Goal: Task Accomplishment & Management: Manage account settings

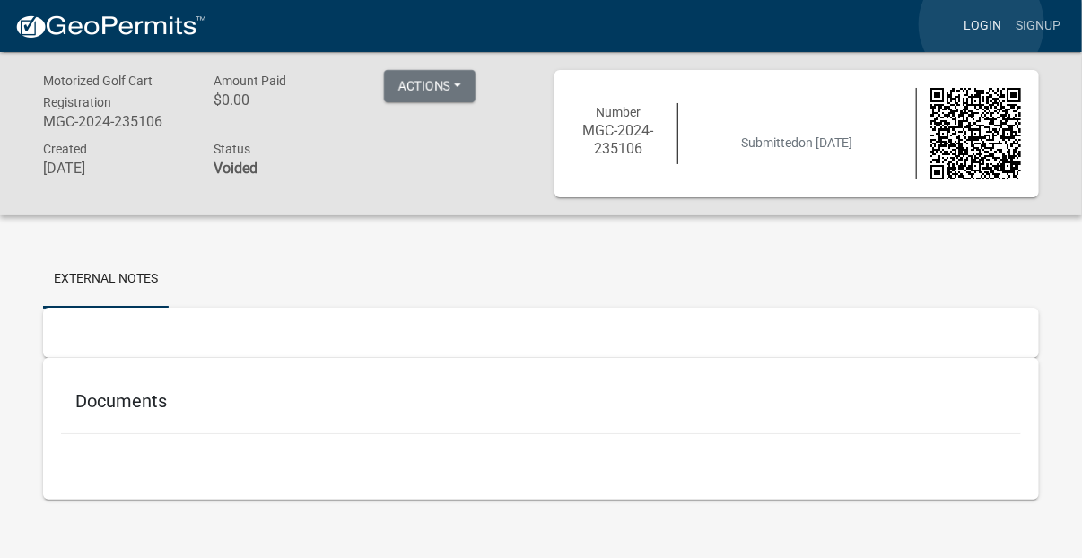
click at [981, 24] on link "Login" at bounding box center [982, 26] width 52 height 34
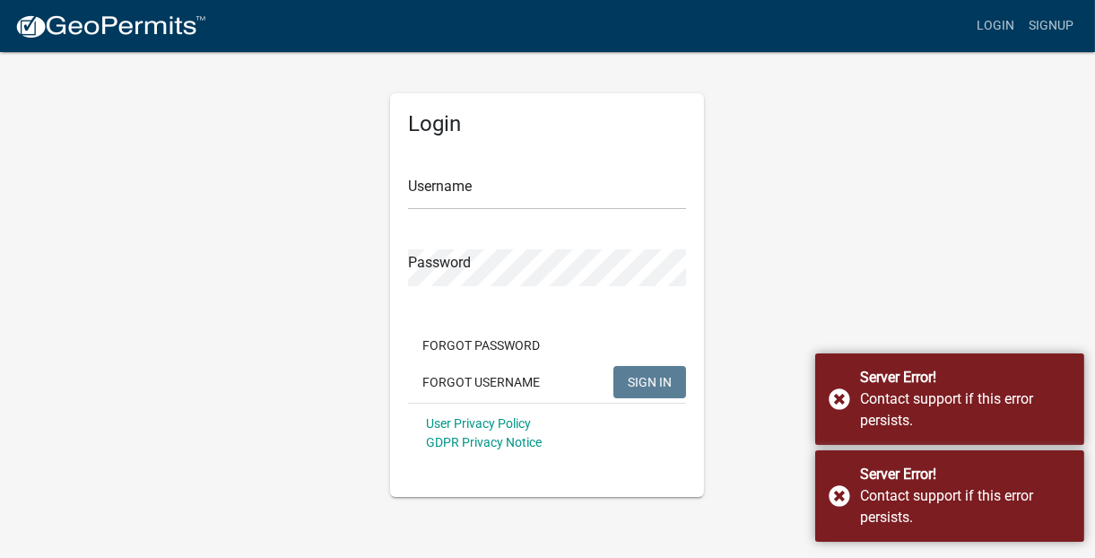
click at [577, 170] on div "Username" at bounding box center [547, 179] width 278 height 62
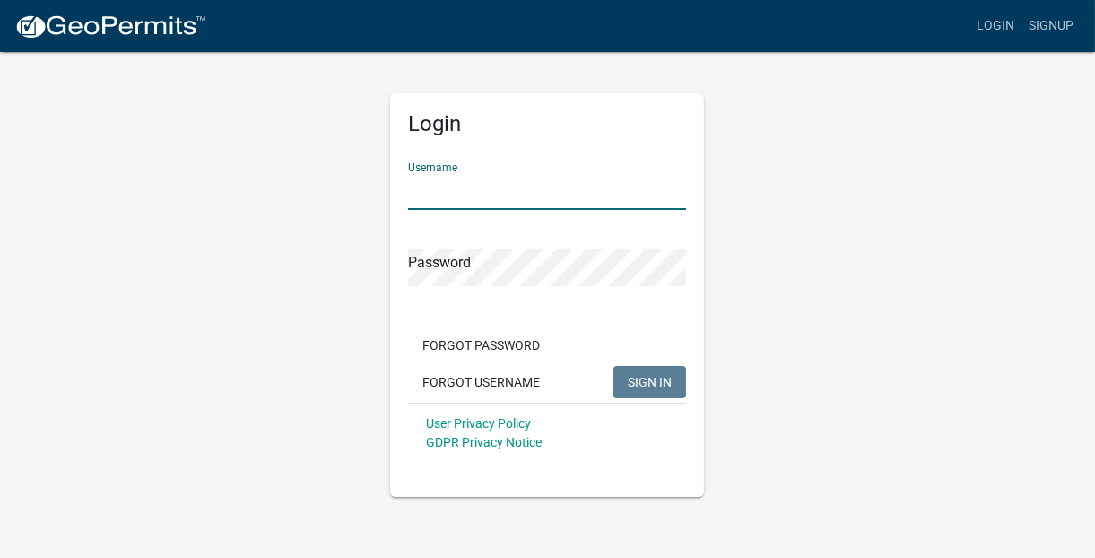
click at [535, 195] on input "Username" at bounding box center [547, 191] width 278 height 37
type input "Udolpho"
click at [480, 300] on form "Username Udolpho Password Forgot Password Forgot Username SIGN IN User Privacy …" at bounding box center [547, 305] width 278 height 315
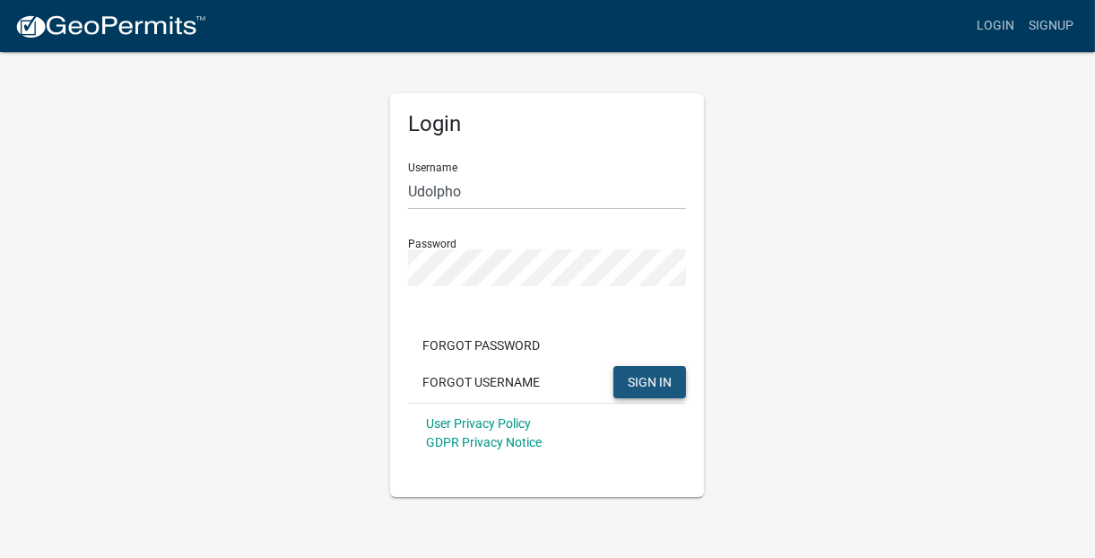
click at [646, 373] on button "SIGN IN" at bounding box center [649, 382] width 73 height 32
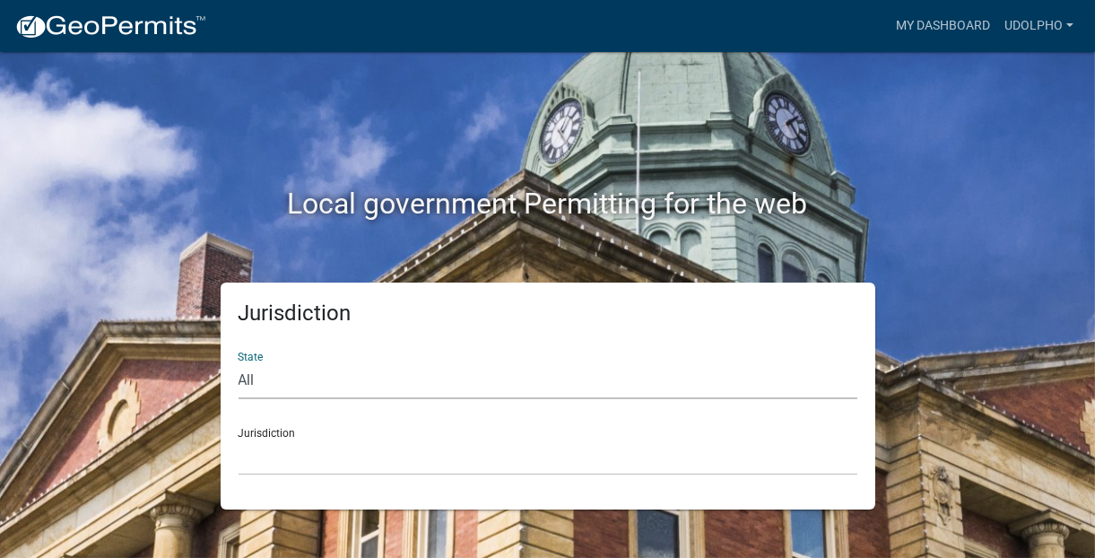
click at [254, 376] on select "All [US_STATE] [US_STATE] [US_STATE] [US_STATE] [US_STATE] [US_STATE] [US_STATE…" at bounding box center [548, 380] width 619 height 37
select select "[US_STATE]"
click at [239, 362] on select "All [US_STATE] [US_STATE] [US_STATE] [US_STATE] [US_STATE] [US_STATE] [US_STATE…" at bounding box center [548, 380] width 619 height 37
click at [257, 468] on select "[GEOGRAPHIC_DATA], [US_STATE] [GEOGRAPHIC_DATA], [US_STATE] [GEOGRAPHIC_DATA], …" at bounding box center [548, 457] width 619 height 37
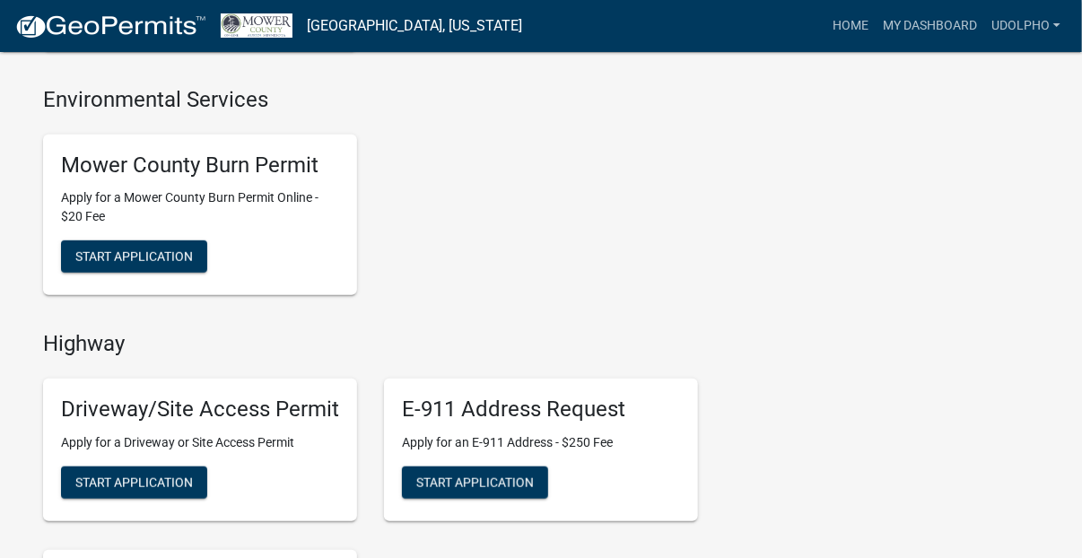
scroll to position [416, 0]
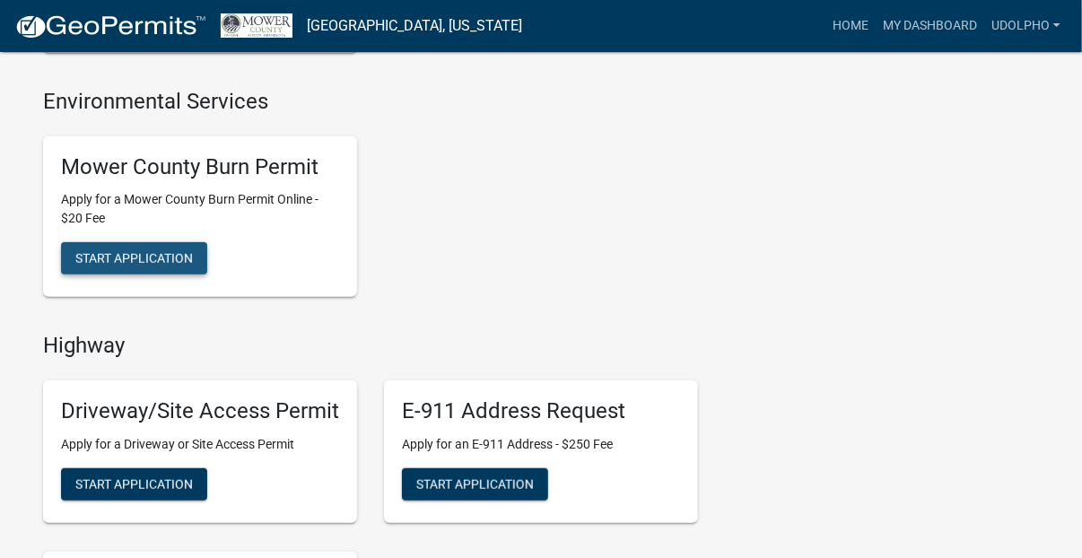
click at [132, 255] on span "Start Application" at bounding box center [133, 258] width 117 height 14
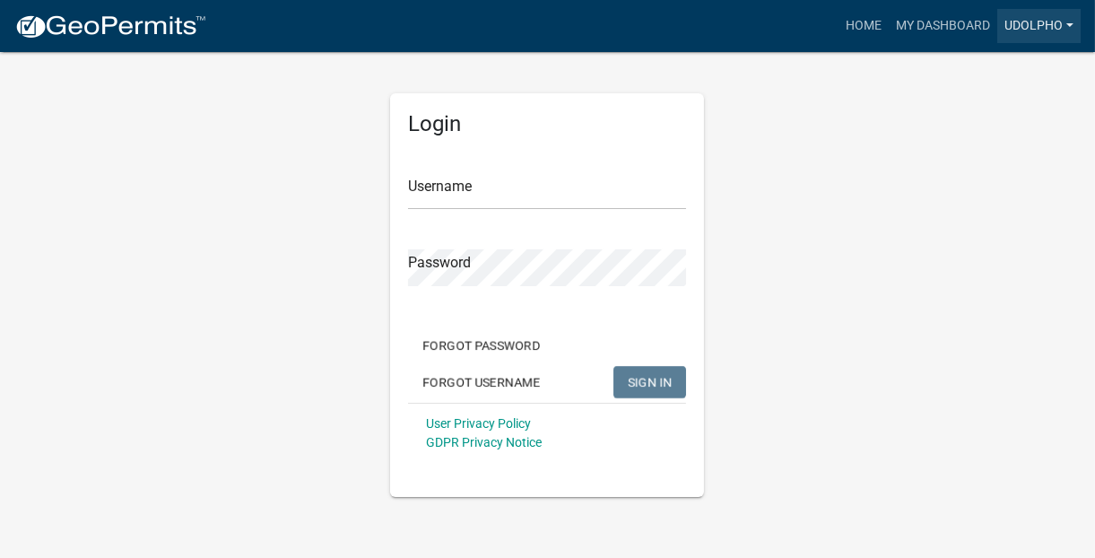
click at [1066, 23] on link "Udolpho" at bounding box center [1038, 26] width 83 height 34
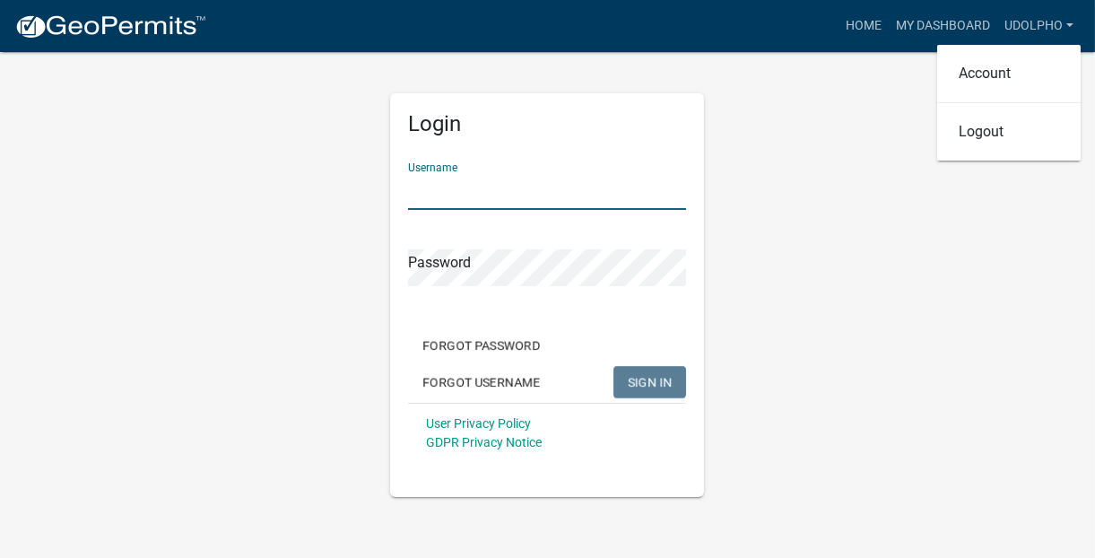
click at [479, 182] on input "Username" at bounding box center [547, 191] width 278 height 37
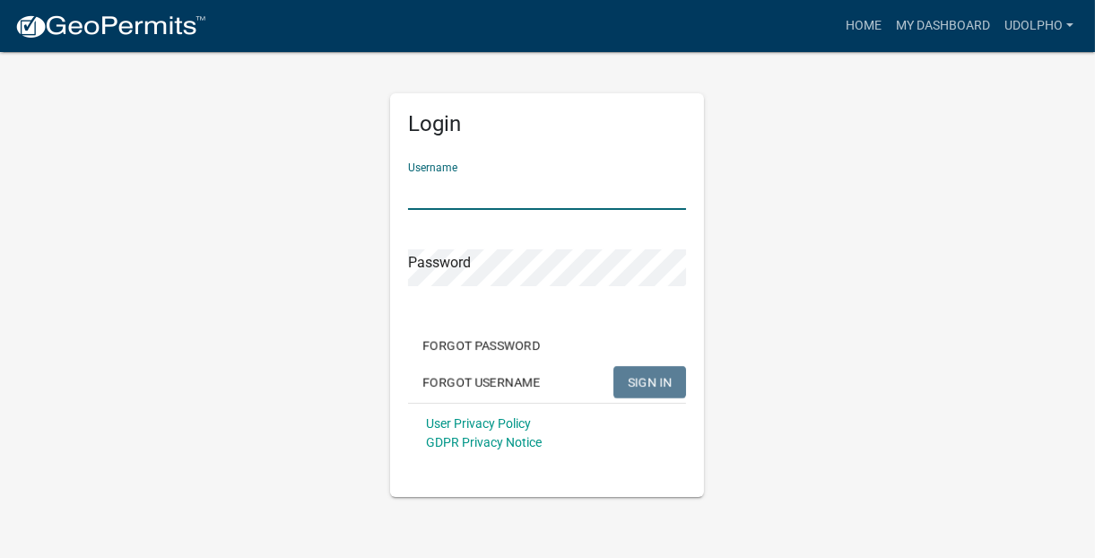
type input "Udolpho"
click at [457, 300] on form "Username Udolpho Password Forgot Password Forgot Username SIGN IN User Privacy …" at bounding box center [547, 305] width 278 height 315
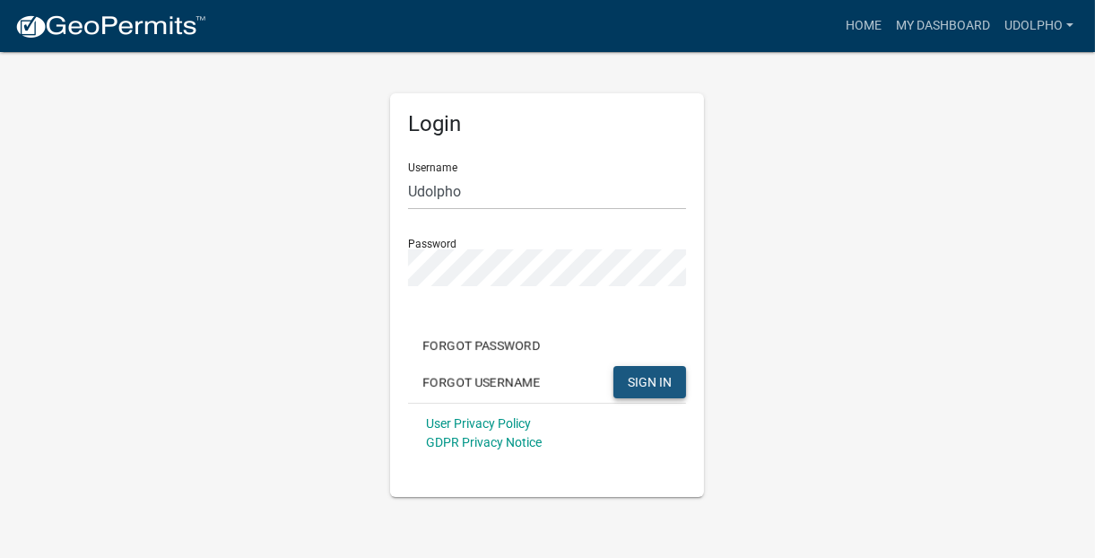
click at [634, 395] on button "SIGN IN" at bounding box center [649, 382] width 73 height 32
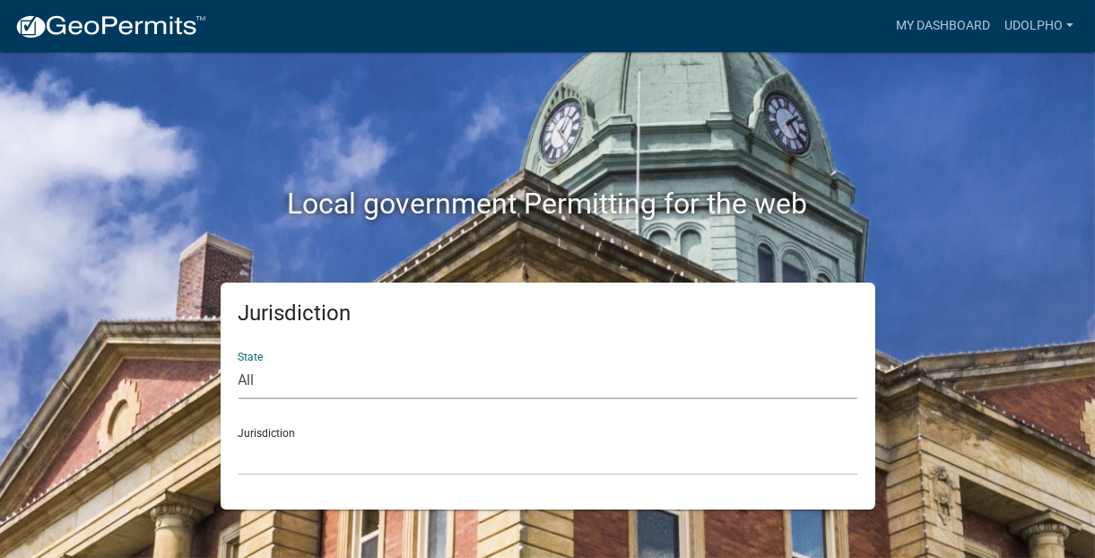
click at [327, 366] on select "All [US_STATE] [US_STATE] [US_STATE] [US_STATE] [US_STATE] [US_STATE] [US_STATE…" at bounding box center [548, 380] width 619 height 37
select select "[US_STATE]"
click at [239, 362] on select "All [US_STATE] [US_STATE] [US_STATE] [US_STATE] [US_STATE] [US_STATE] [US_STATE…" at bounding box center [548, 380] width 619 height 37
click at [254, 453] on select "[GEOGRAPHIC_DATA], [US_STATE] [GEOGRAPHIC_DATA], [US_STATE] [GEOGRAPHIC_DATA], …" at bounding box center [548, 457] width 619 height 37
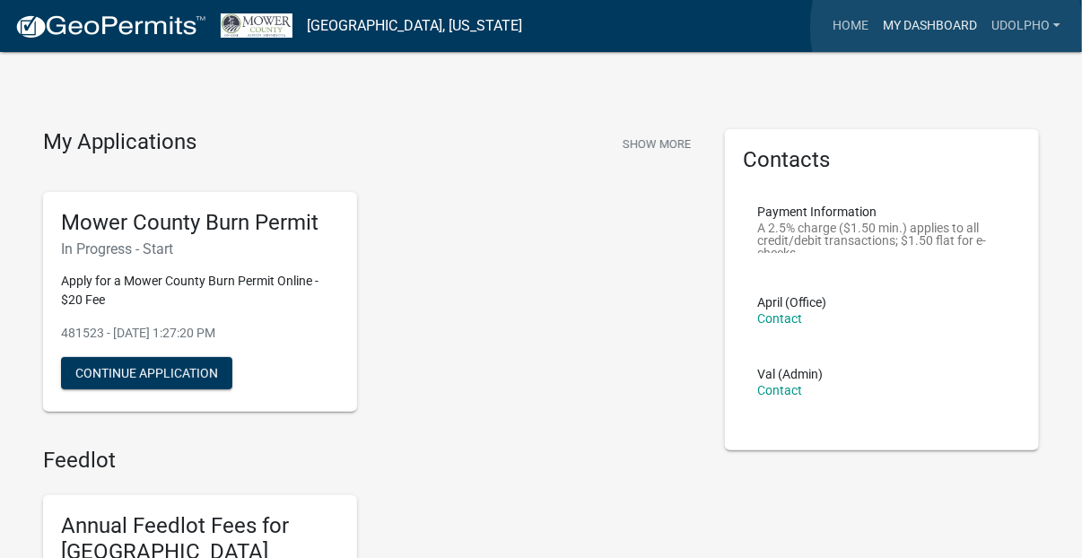
click at [946, 28] on link "My Dashboard" at bounding box center [929, 26] width 109 height 34
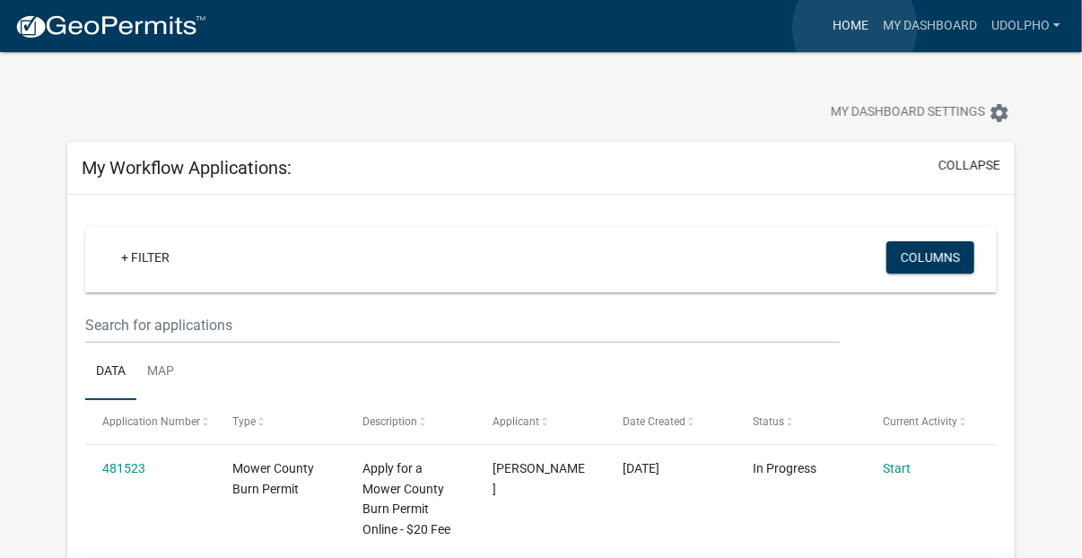
click at [855, 28] on link "Home" at bounding box center [850, 26] width 50 height 34
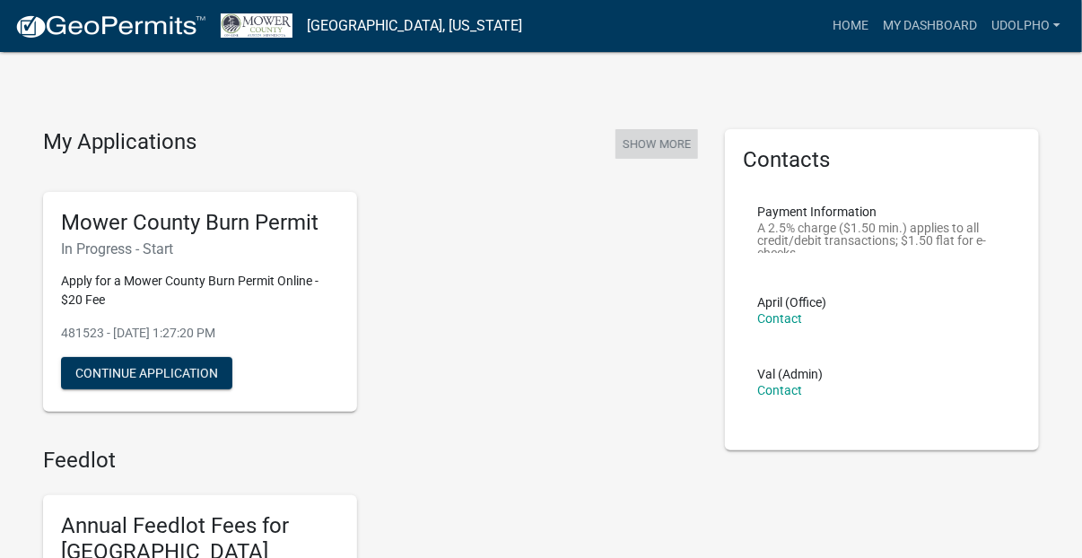
click at [659, 143] on button "Show More" at bounding box center [656, 144] width 83 height 30
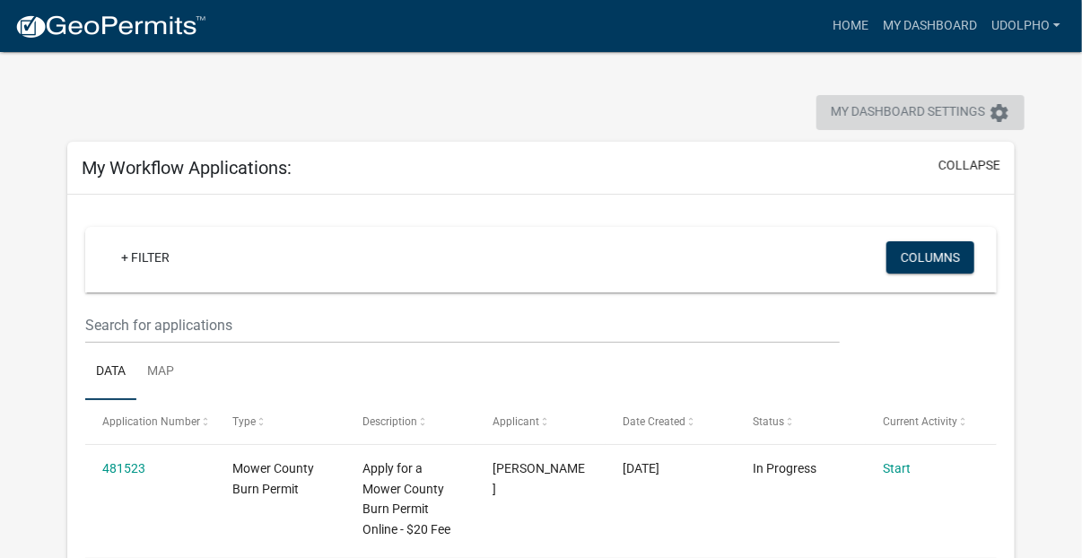
click at [1001, 108] on icon "settings" at bounding box center [999, 113] width 22 height 22
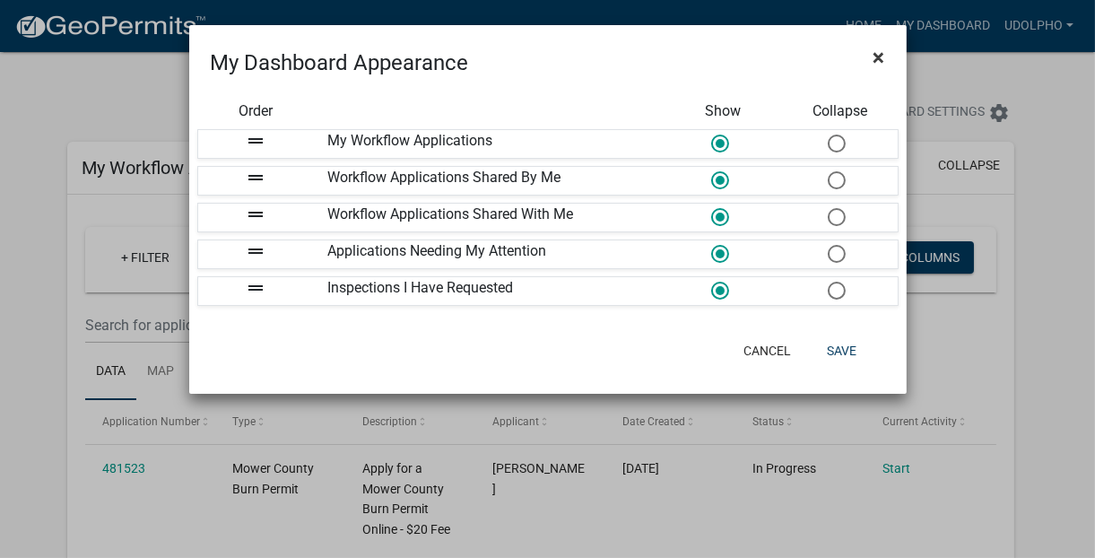
click at [879, 57] on span "×" at bounding box center [880, 57] width 12 height 25
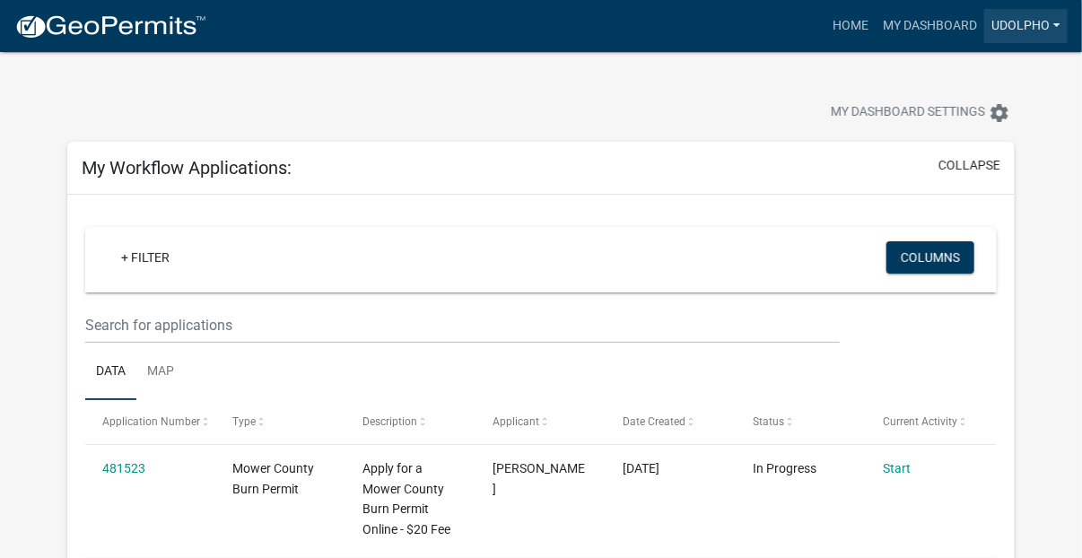
click at [1036, 28] on link "Udolpho" at bounding box center [1025, 26] width 83 height 34
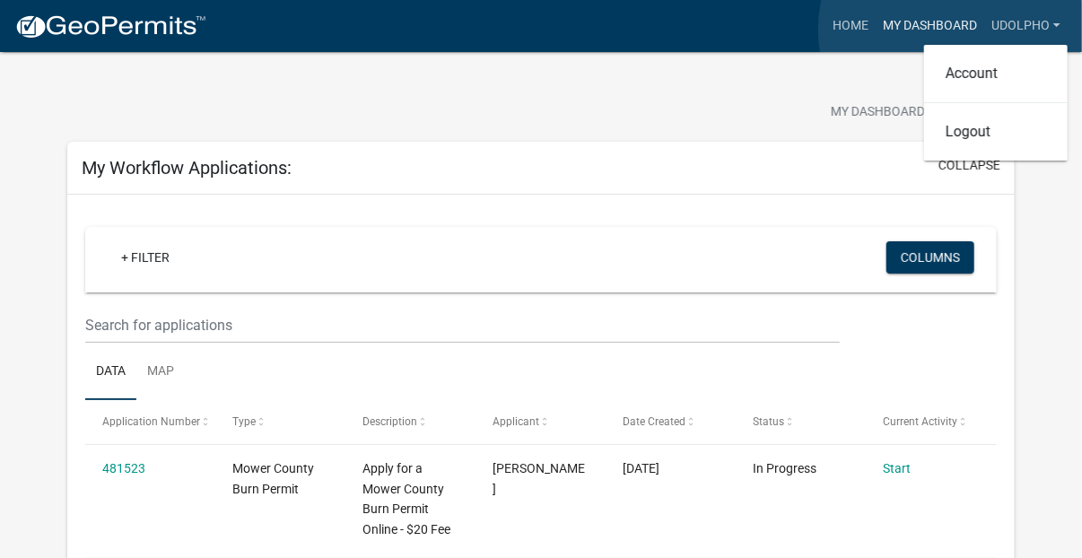
click at [954, 30] on link "My Dashboard" at bounding box center [929, 26] width 109 height 34
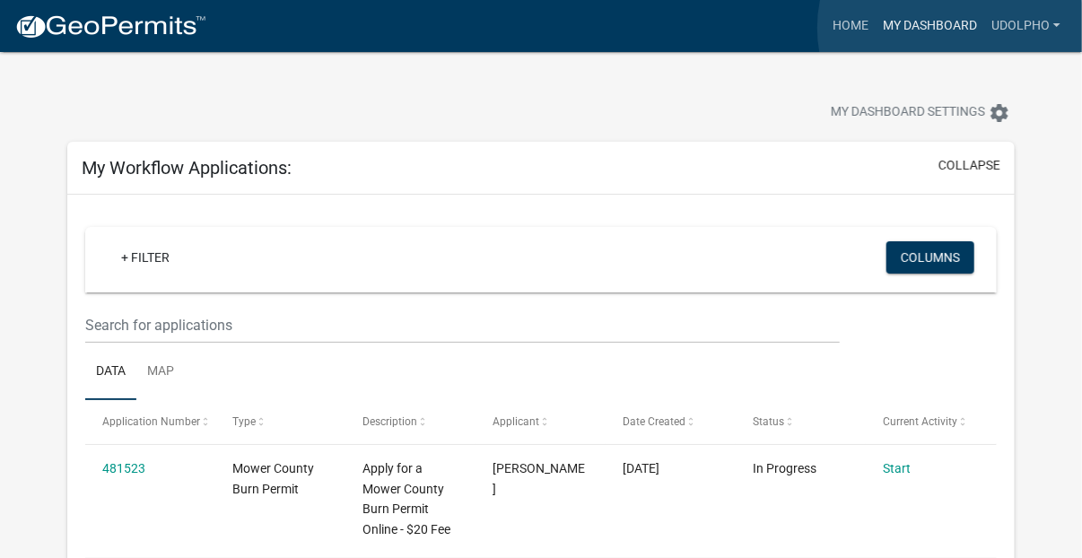
click at [953, 28] on link "My Dashboard" at bounding box center [929, 26] width 109 height 34
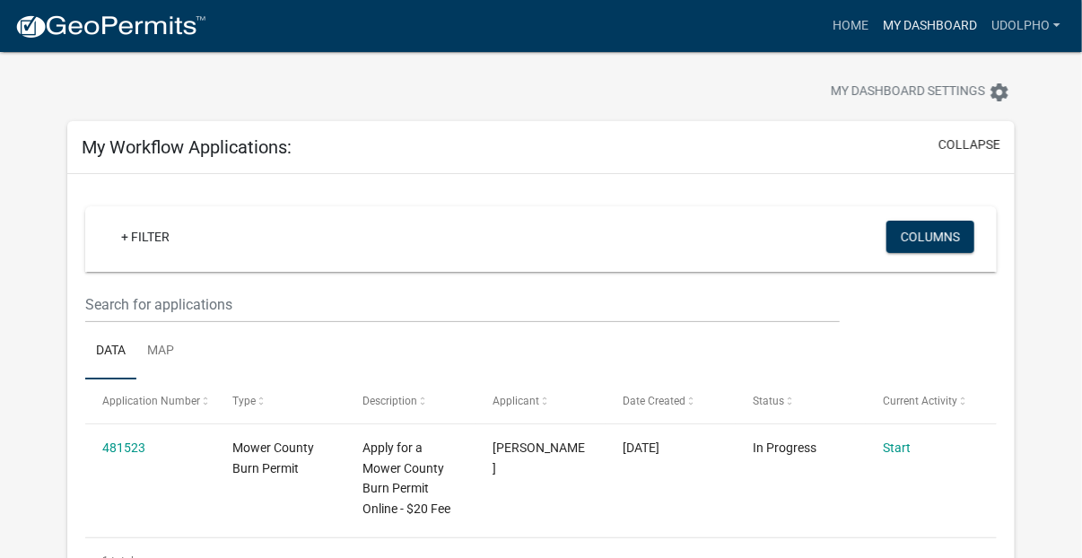
scroll to position [21, 0]
click at [170, 350] on link "Map" at bounding box center [160, 351] width 48 height 57
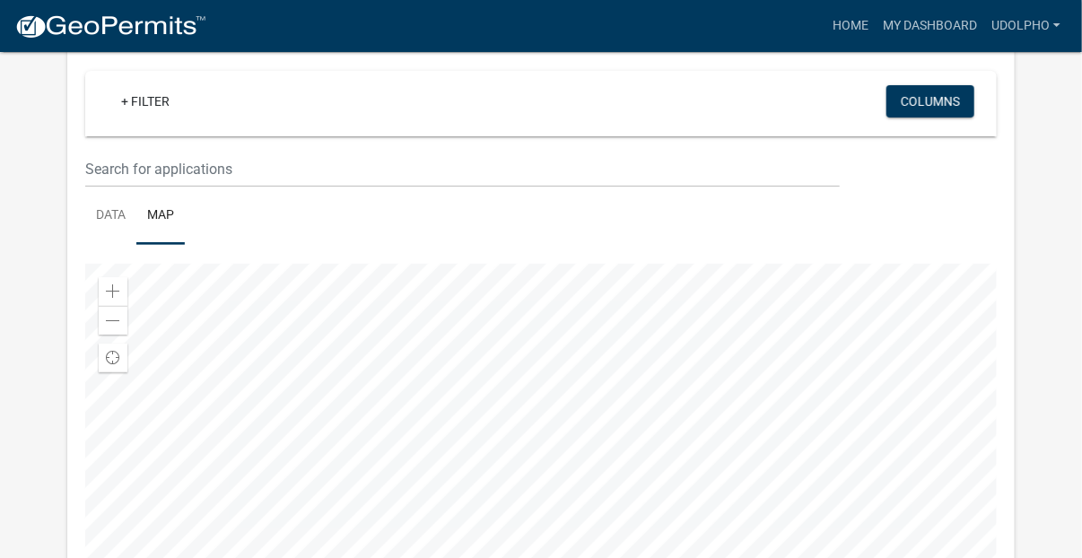
scroll to position [160, 0]
click at [546, 340] on div at bounding box center [540, 484] width 910 height 448
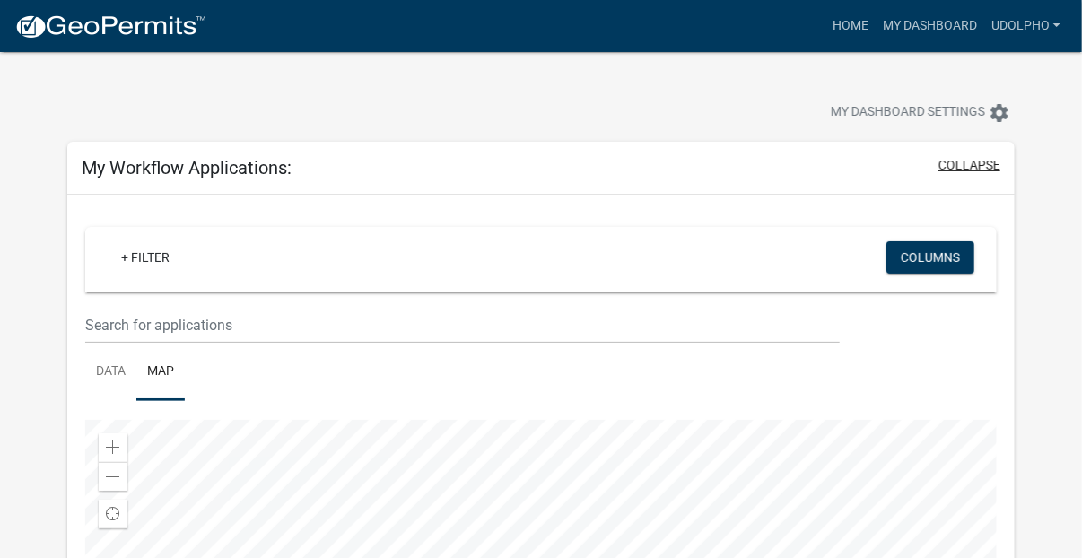
click at [958, 166] on button "collapse" at bounding box center [969, 165] width 62 height 19
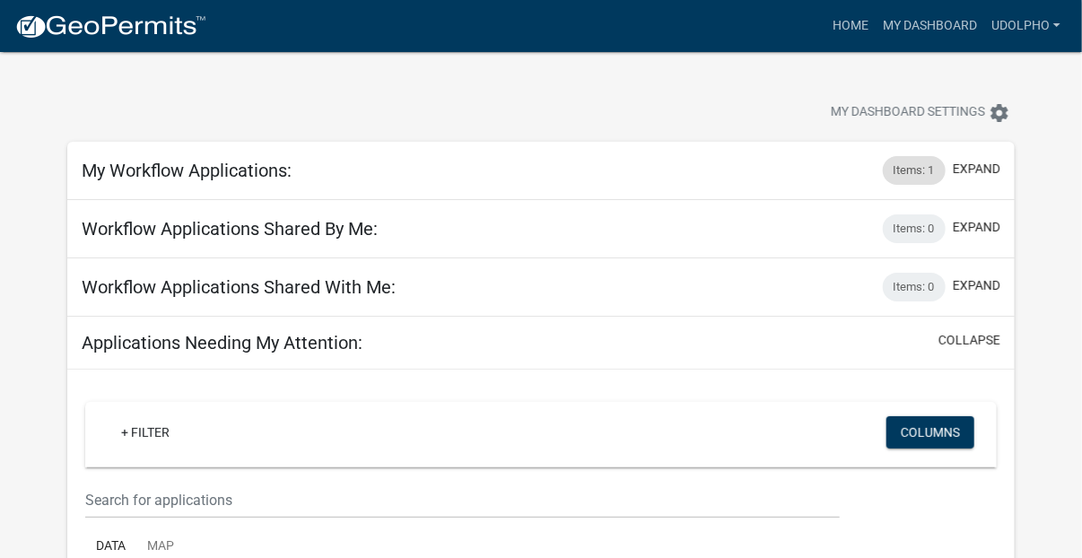
click at [913, 168] on div "Items: 1" at bounding box center [914, 170] width 63 height 29
click at [990, 170] on button "expand" at bounding box center [976, 169] width 48 height 19
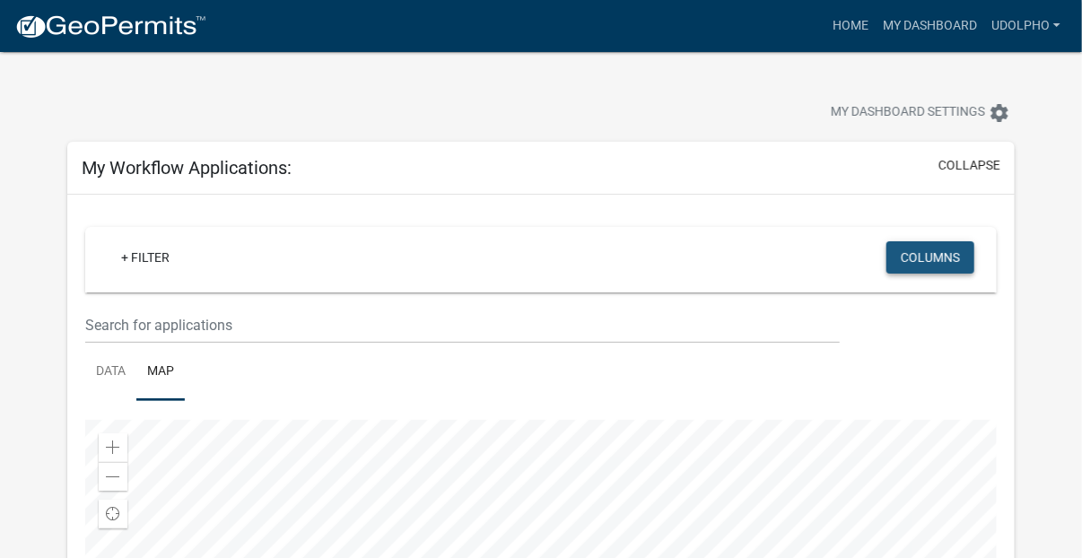
click at [931, 262] on button "Columns" at bounding box center [930, 257] width 88 height 32
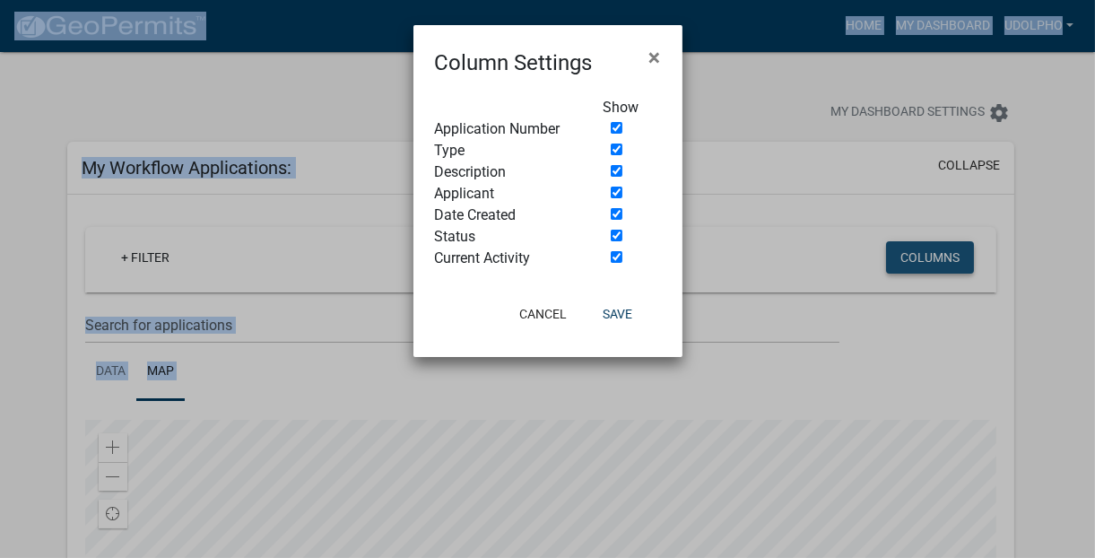
click at [931, 262] on ngb-modal-window "Column Settings × Show Application Number Type Description Applicant Date Creat…" at bounding box center [547, 279] width 1095 height 558
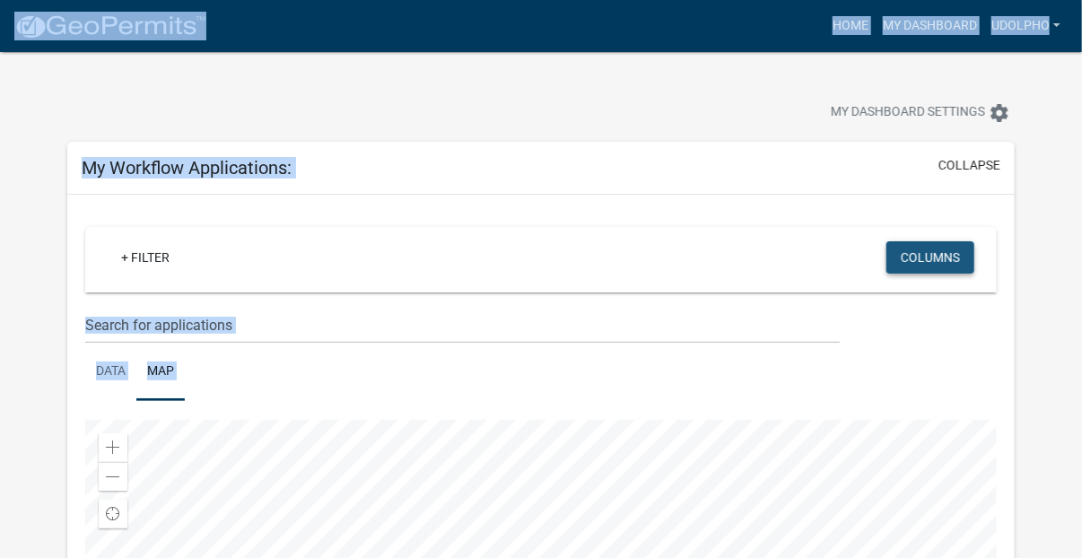
click at [931, 262] on button "Columns" at bounding box center [930, 257] width 88 height 32
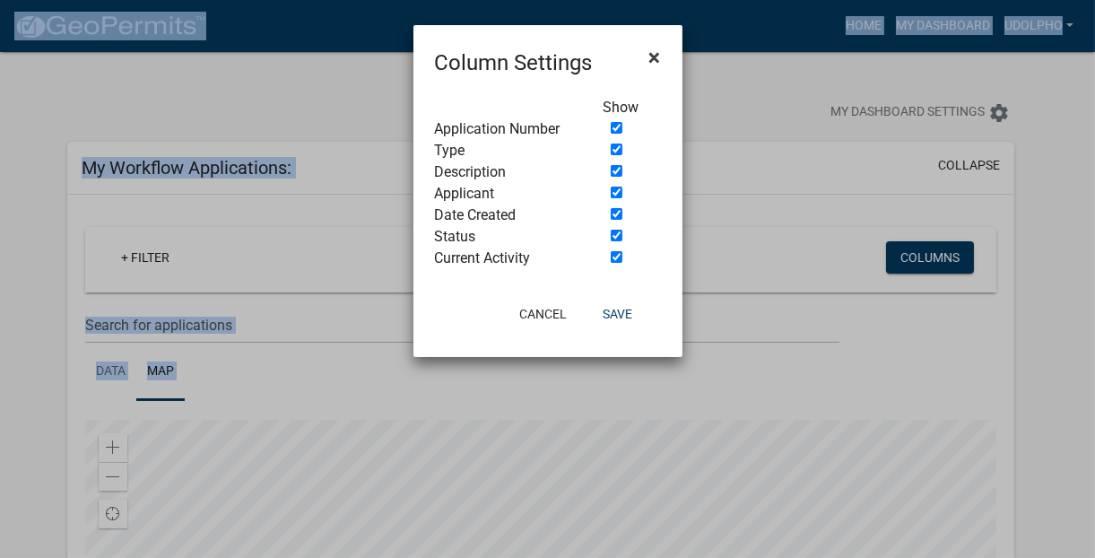
click at [656, 55] on span "×" at bounding box center [655, 57] width 12 height 25
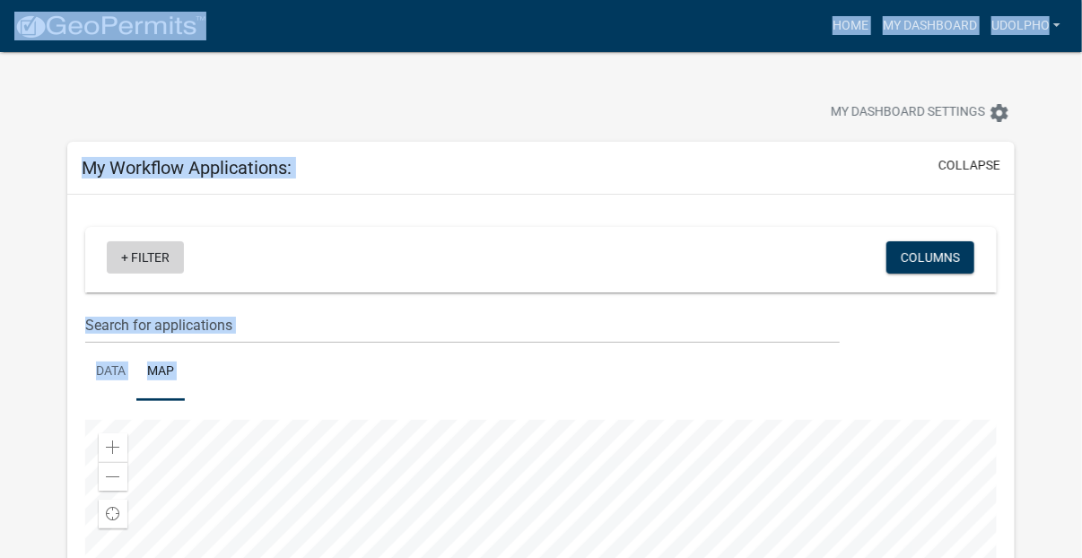
click at [141, 257] on link "+ Filter" at bounding box center [145, 257] width 77 height 32
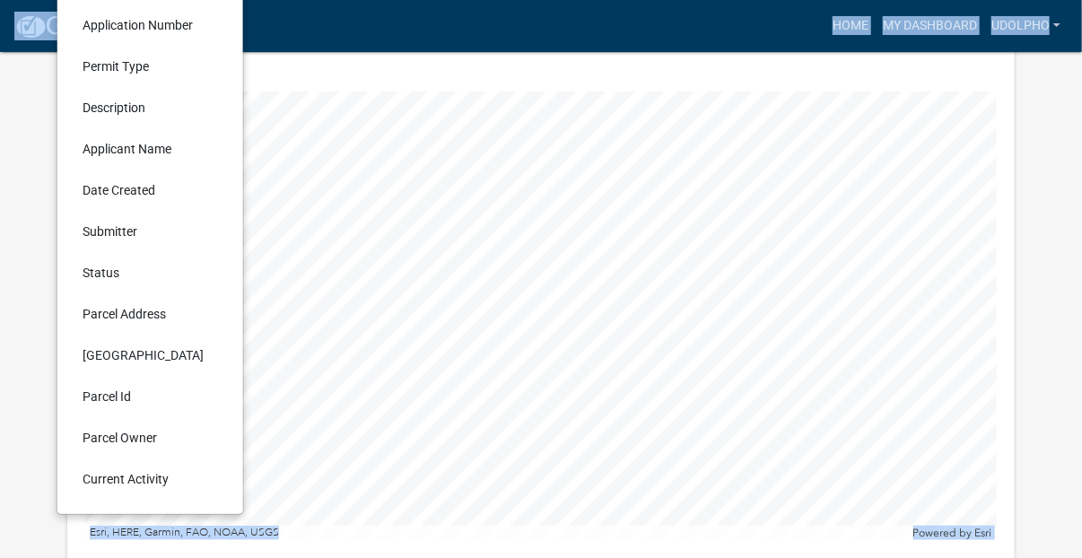
scroll to position [330, 0]
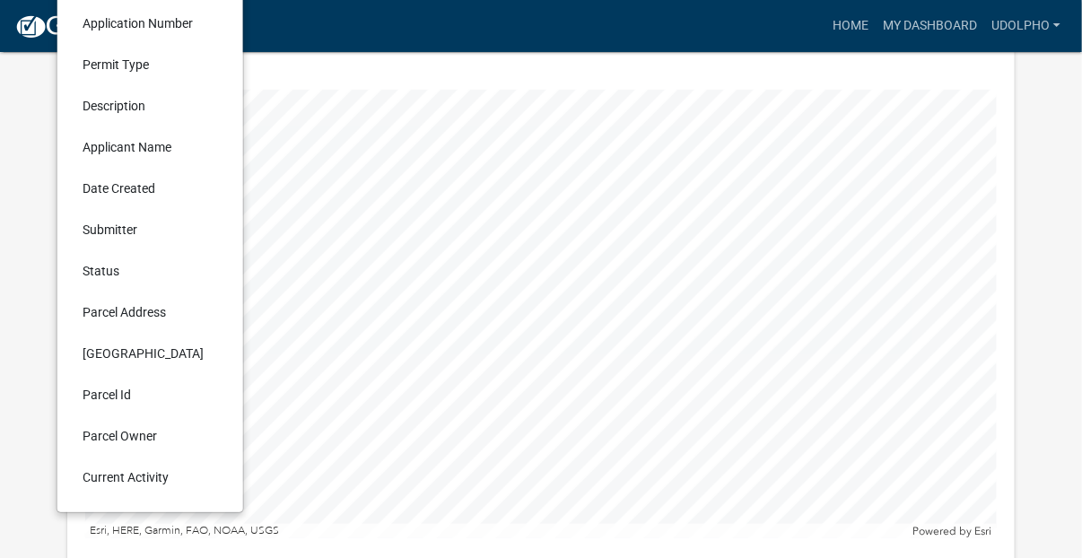
click at [138, 435] on li "Parcel Owner" at bounding box center [150, 435] width 164 height 41
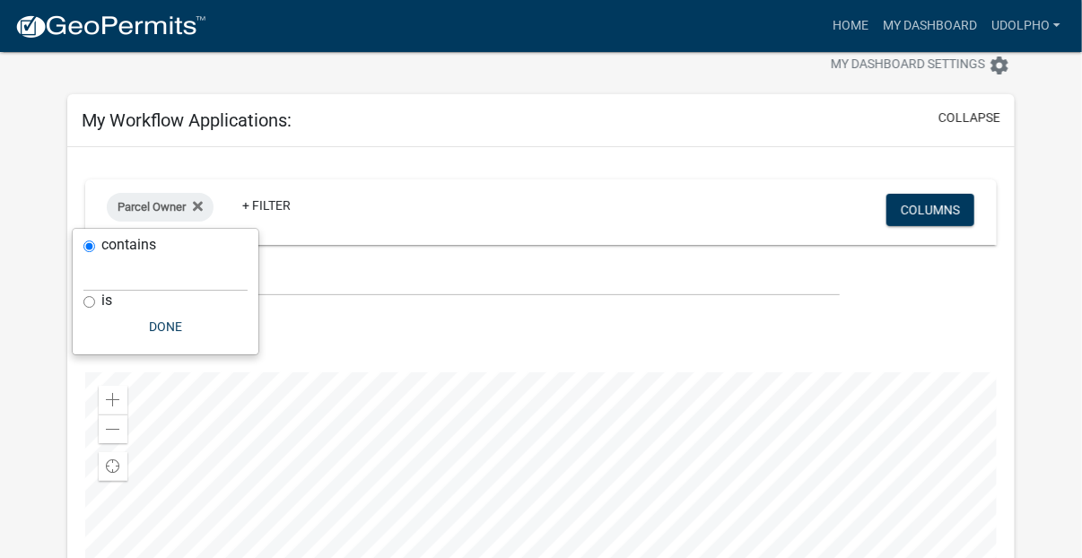
scroll to position [30, 0]
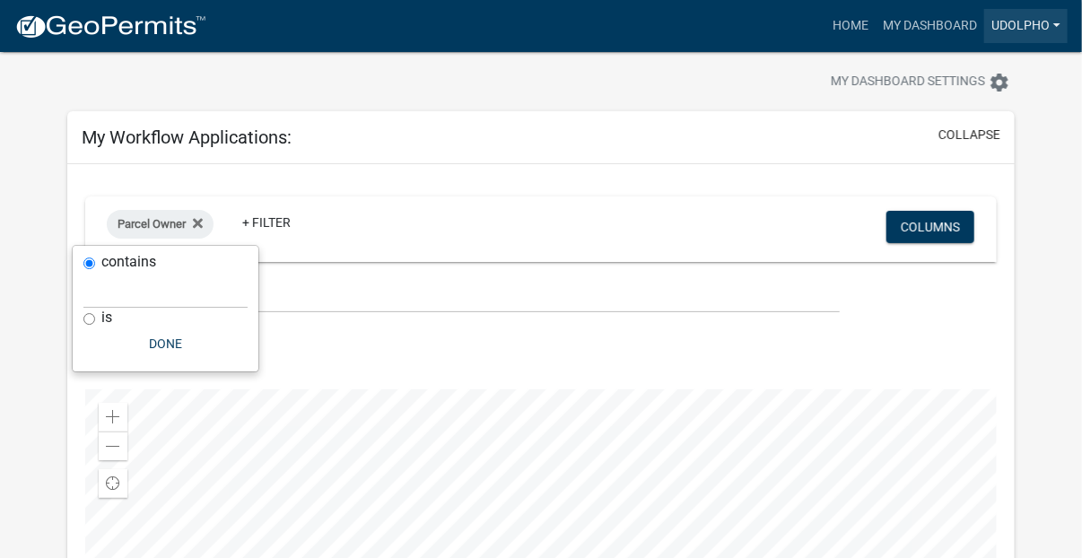
click at [1058, 23] on link "Udolpho" at bounding box center [1025, 26] width 83 height 34
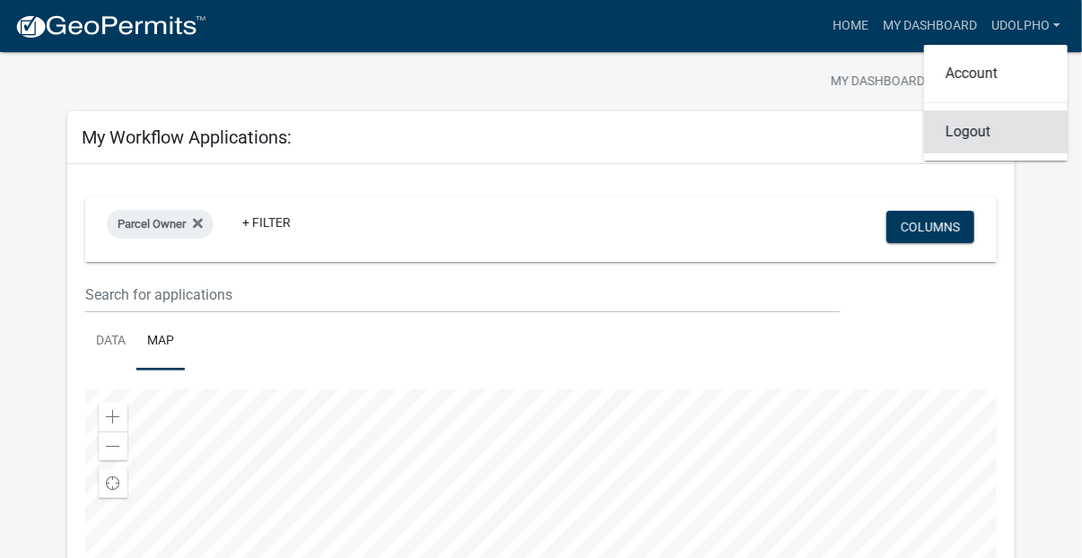
click at [1022, 131] on link "Logout" at bounding box center [995, 131] width 143 height 43
